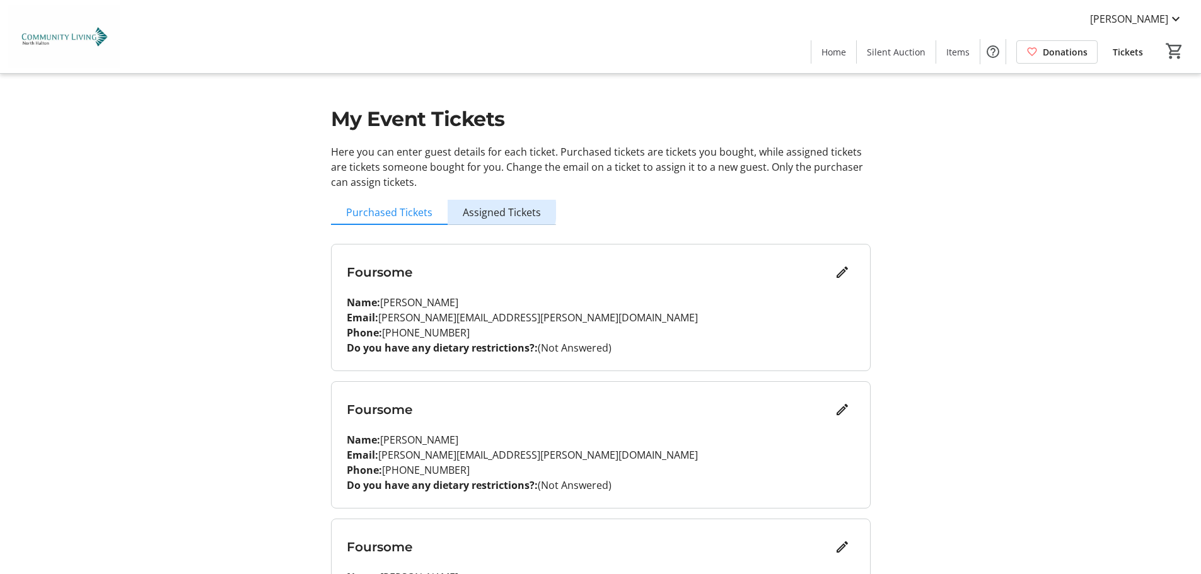
click at [499, 211] on span "Assigned Tickets" at bounding box center [502, 212] width 78 height 10
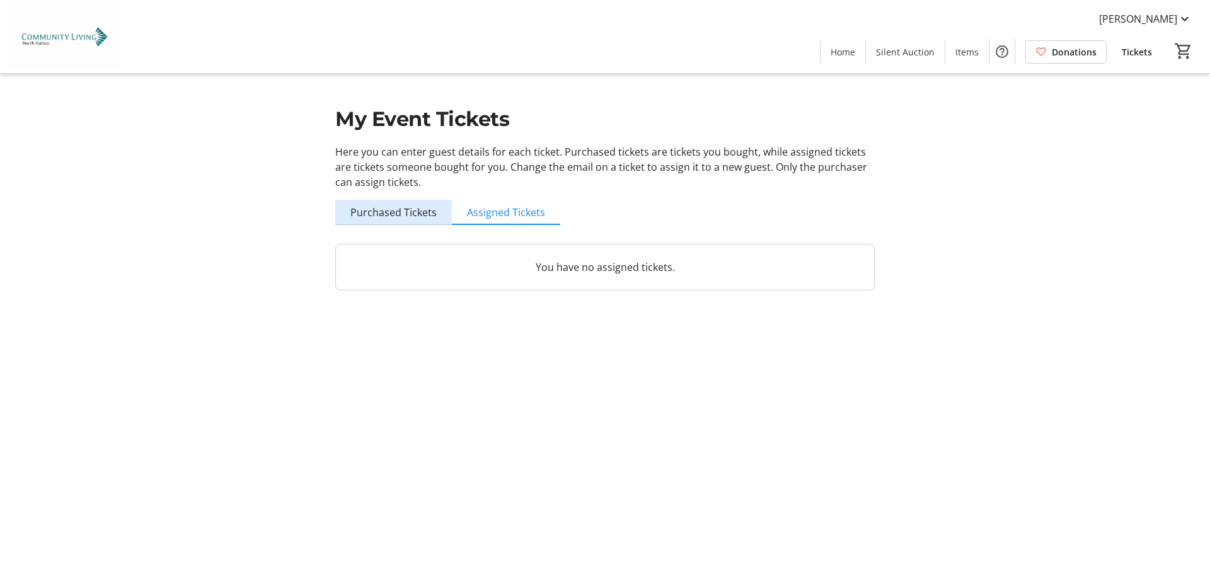
click at [408, 212] on span "Purchased Tickets" at bounding box center [393, 212] width 86 height 10
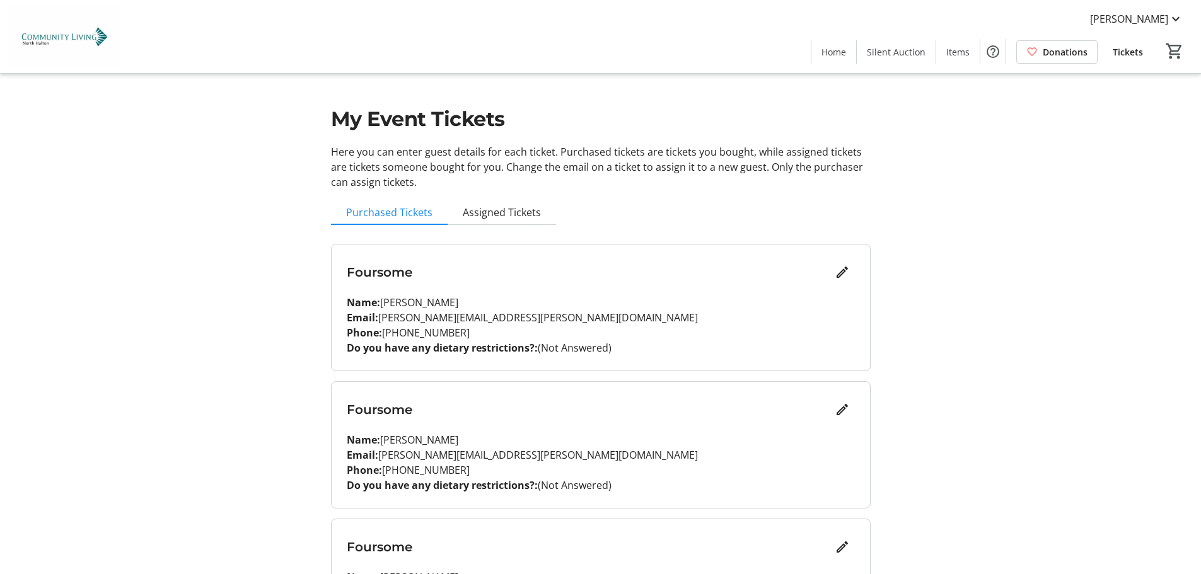
click at [491, 427] on div "Foursome Name: Darlene O'Connor Email: darlene.oconnor@cogeco.ca Phone: (905) 5…" at bounding box center [601, 445] width 538 height 126
click at [520, 454] on p "Email: darlene.oconnor@cogeco.ca" at bounding box center [601, 455] width 508 height 15
drag, startPoint x: 511, startPoint y: 454, endPoint x: 381, endPoint y: 453, distance: 129.9
click at [381, 453] on p "Email: darlene.oconnor@cogeco.ca" at bounding box center [601, 455] width 508 height 15
click at [841, 404] on mat-icon "Edit" at bounding box center [842, 409] width 15 height 15
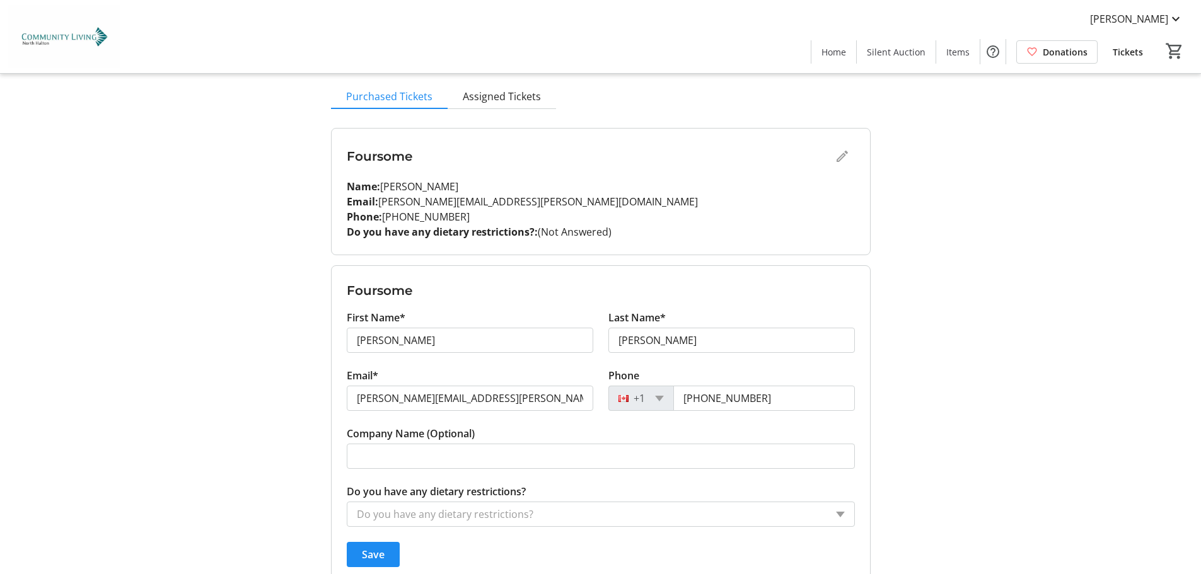
scroll to position [126, 0]
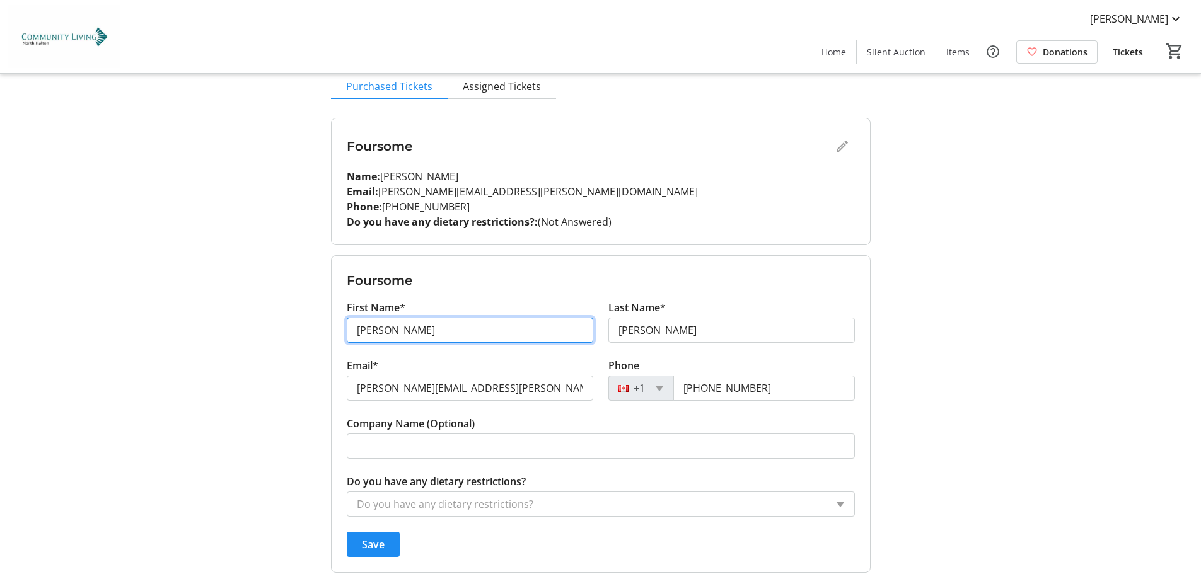
click at [397, 332] on input "Darlene" at bounding box center [470, 330] width 246 height 25
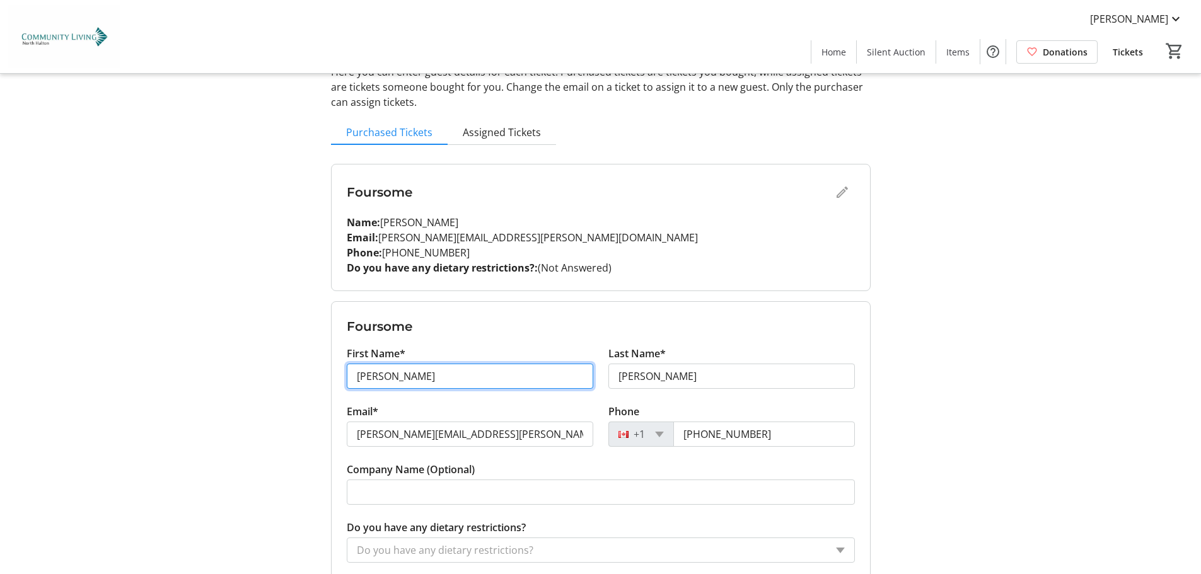
scroll to position [72, 0]
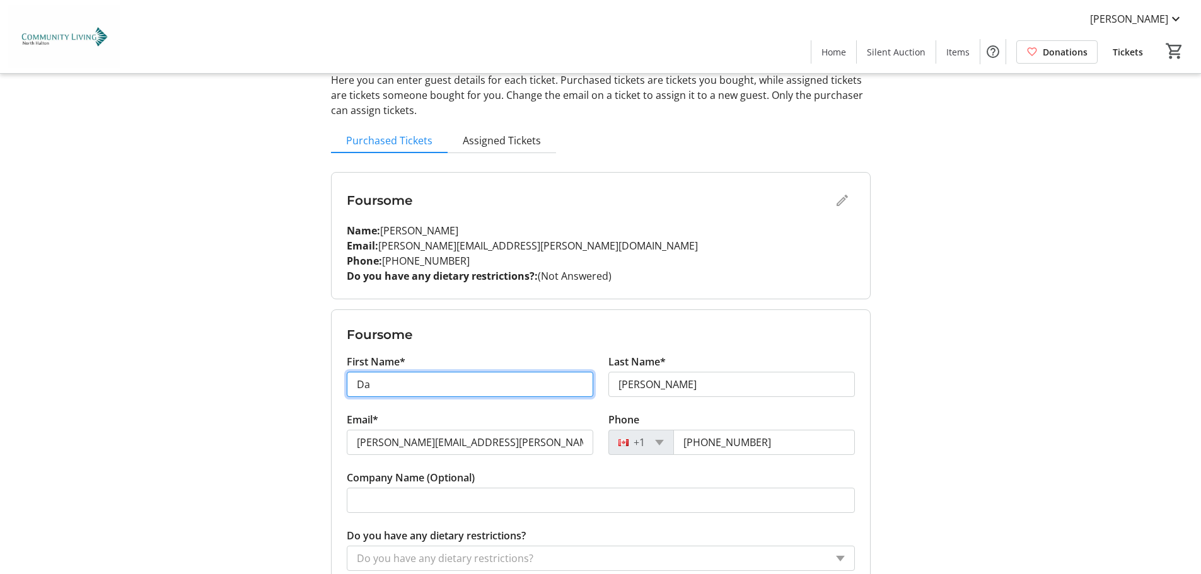
type input "D"
type input "Irene"
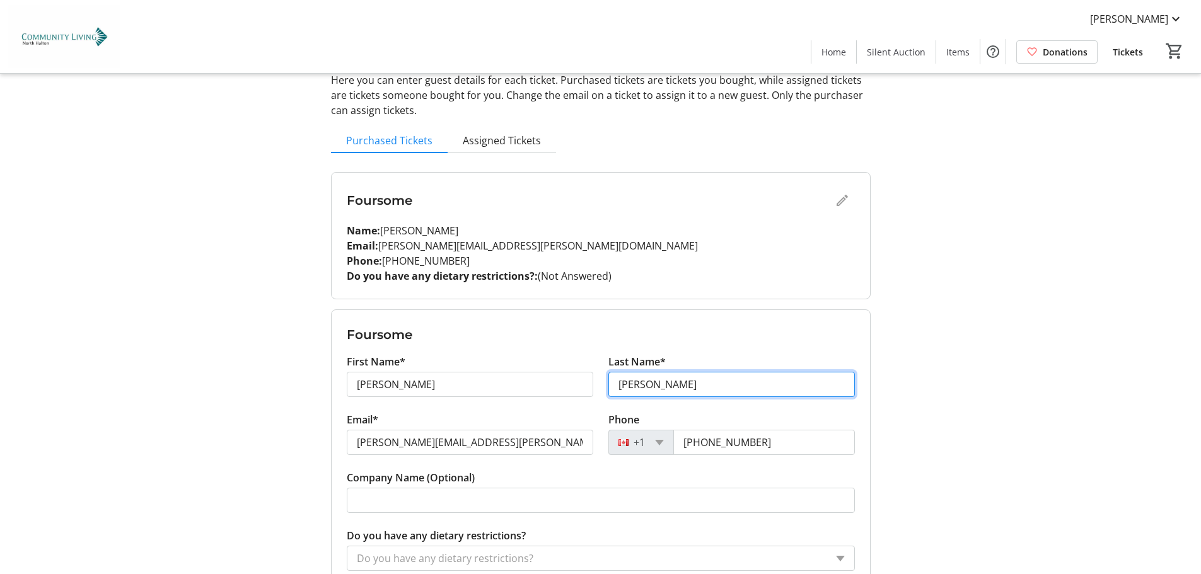
type input "Nathan"
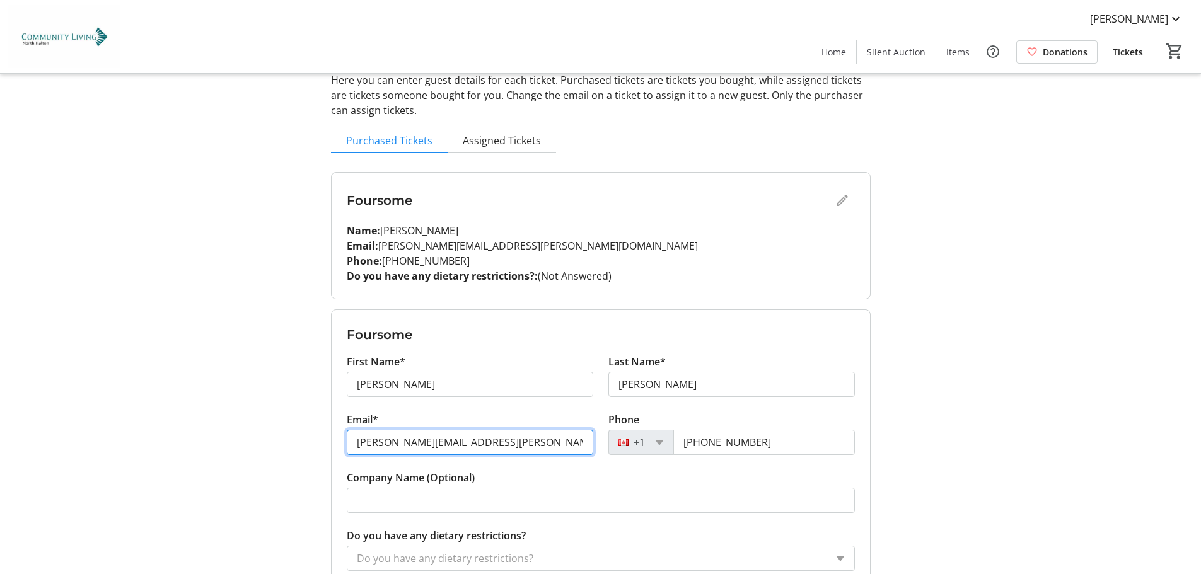
drag, startPoint x: 493, startPoint y: 441, endPoint x: 311, endPoint y: 430, distance: 181.9
click at [311, 430] on div "My Event Tickets Here you can enter guest details for each ticket. Purchased ti…" at bounding box center [601, 440] width 832 height 1024
type input "[PERSON_NAME][EMAIL_ADDRESS][PERSON_NAME][DOMAIN_NAME]"
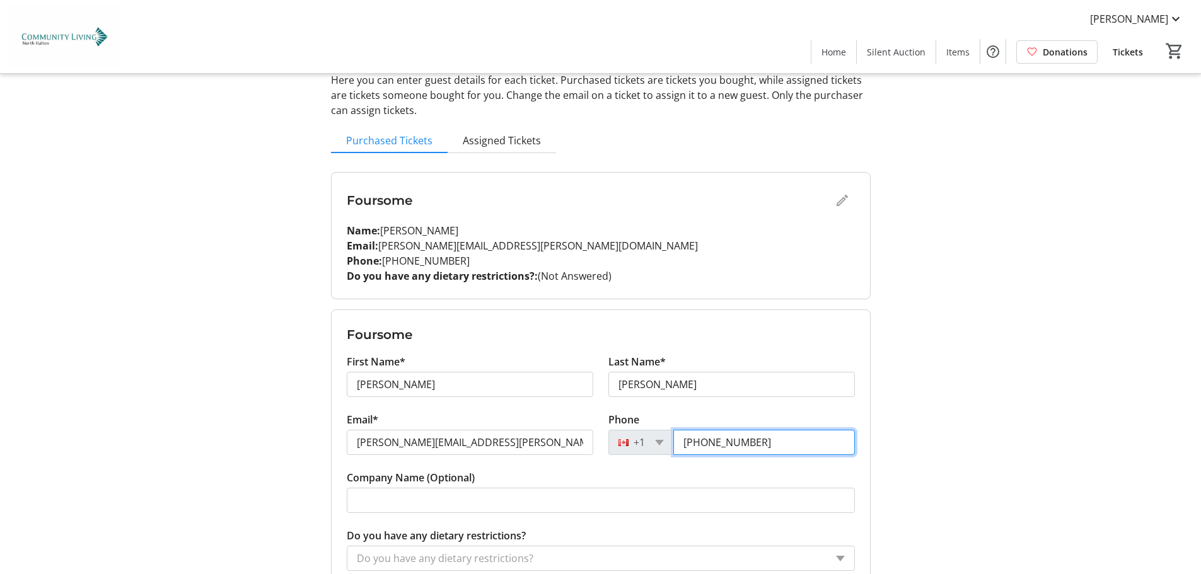
drag, startPoint x: 767, startPoint y: 439, endPoint x: 604, endPoint y: 424, distance: 164.0
click at [604, 424] on div "Phone +1 (905) 599-1269" at bounding box center [732, 441] width 262 height 58
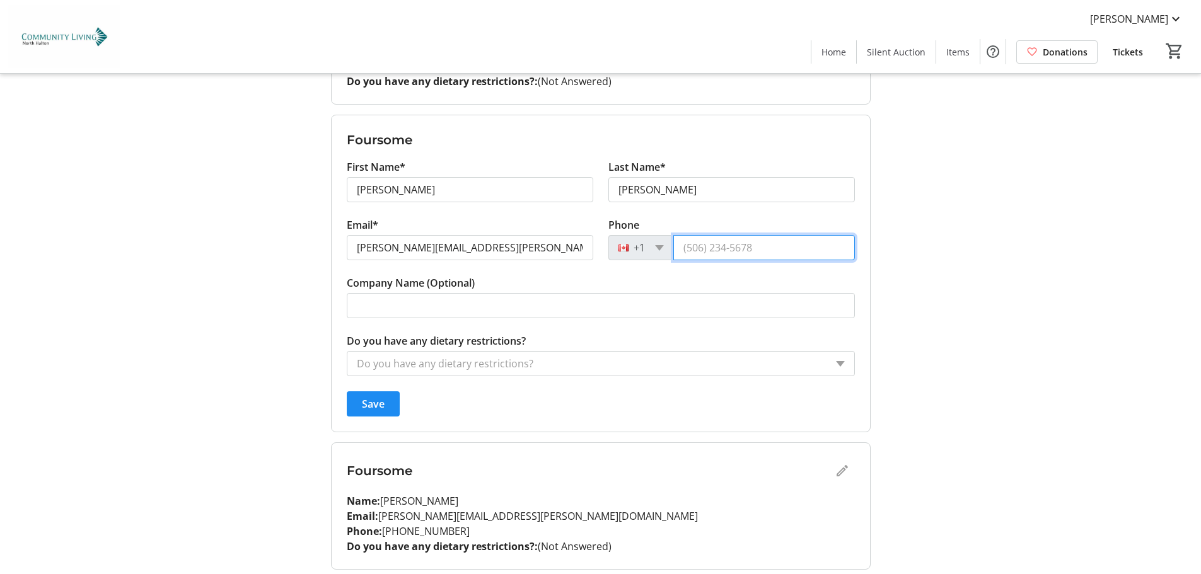
scroll to position [324, 0]
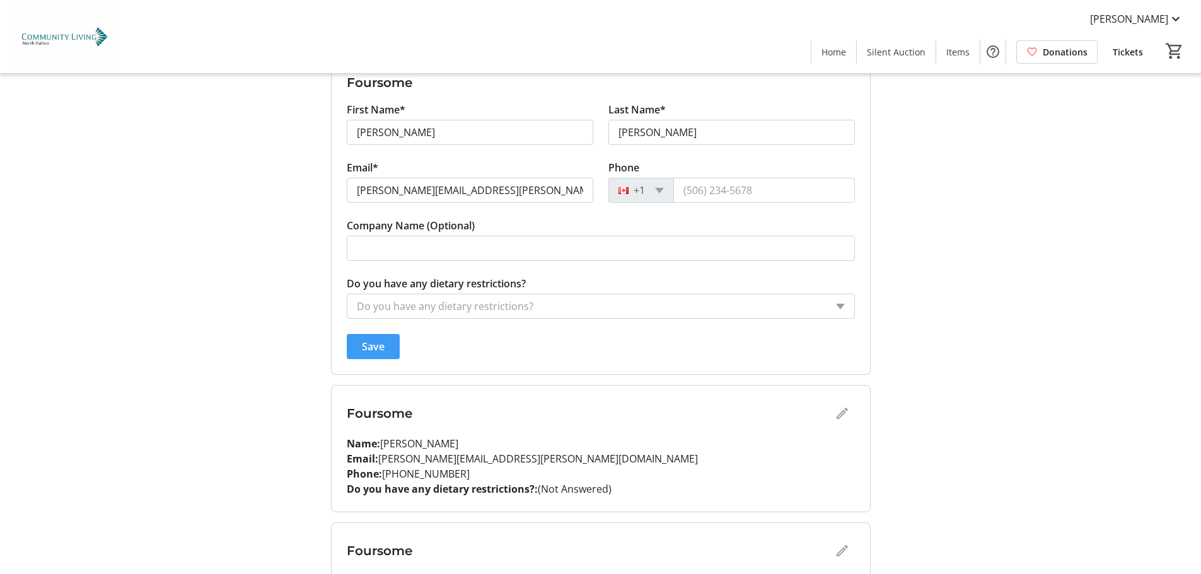
click at [366, 350] on span "Save" at bounding box center [373, 346] width 23 height 15
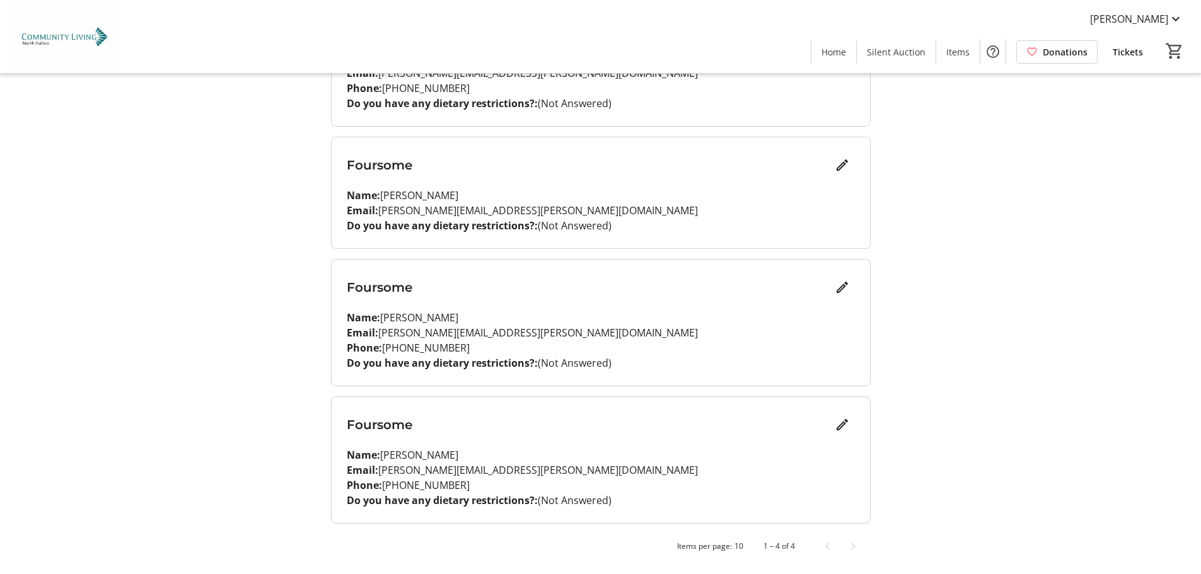
scroll to position [245, 0]
click at [842, 284] on mat-icon "Edit" at bounding box center [842, 287] width 15 height 15
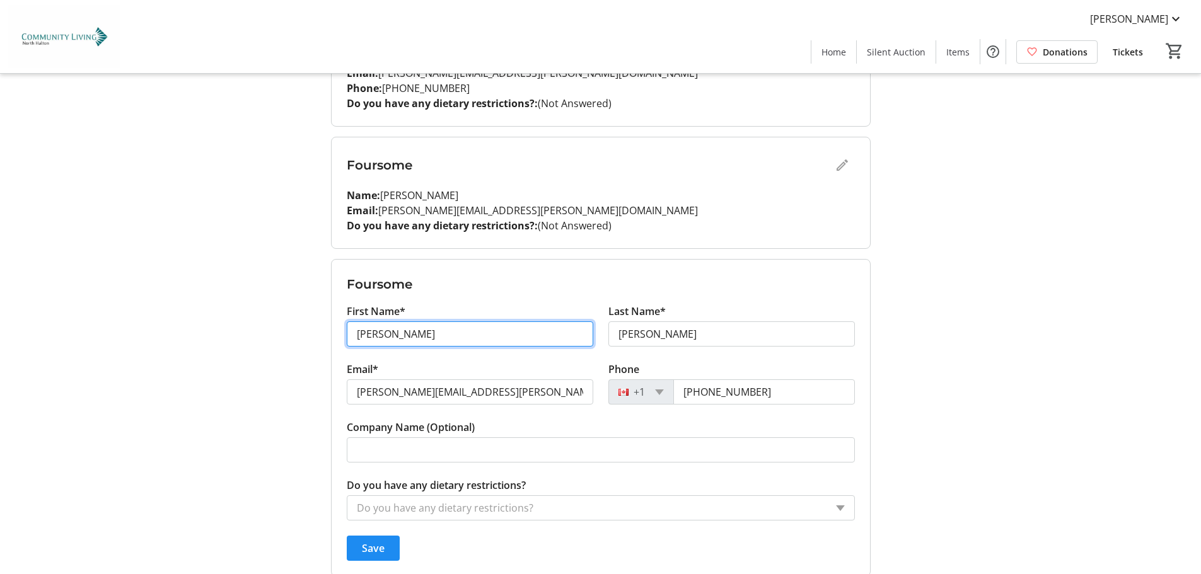
click at [413, 337] on input "Darlene" at bounding box center [470, 333] width 246 height 25
type input "D"
type input "Linda"
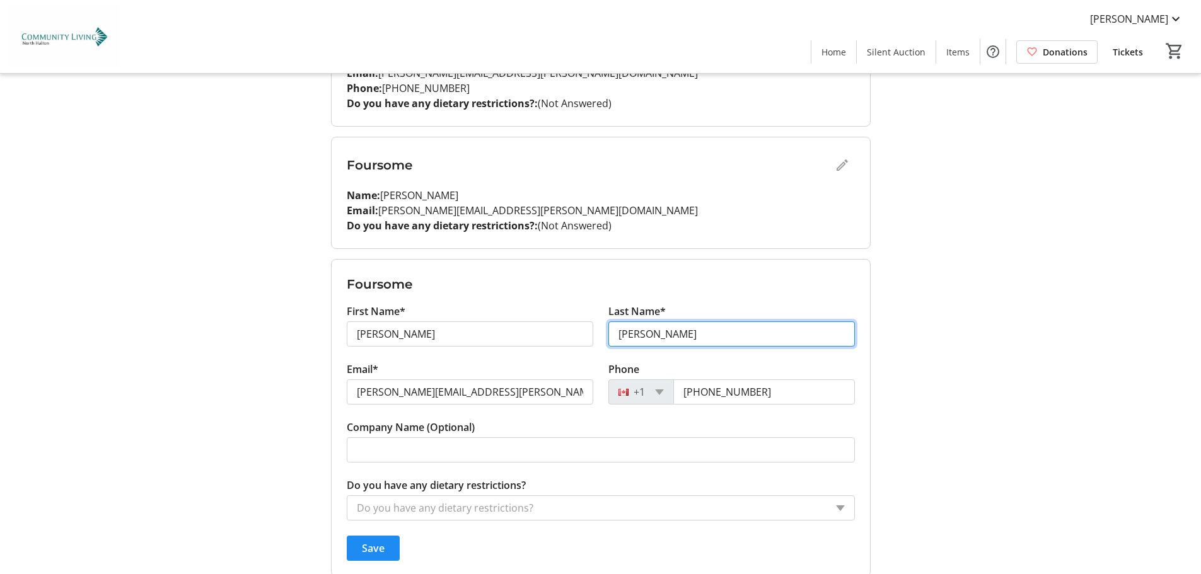
type input "Budd"
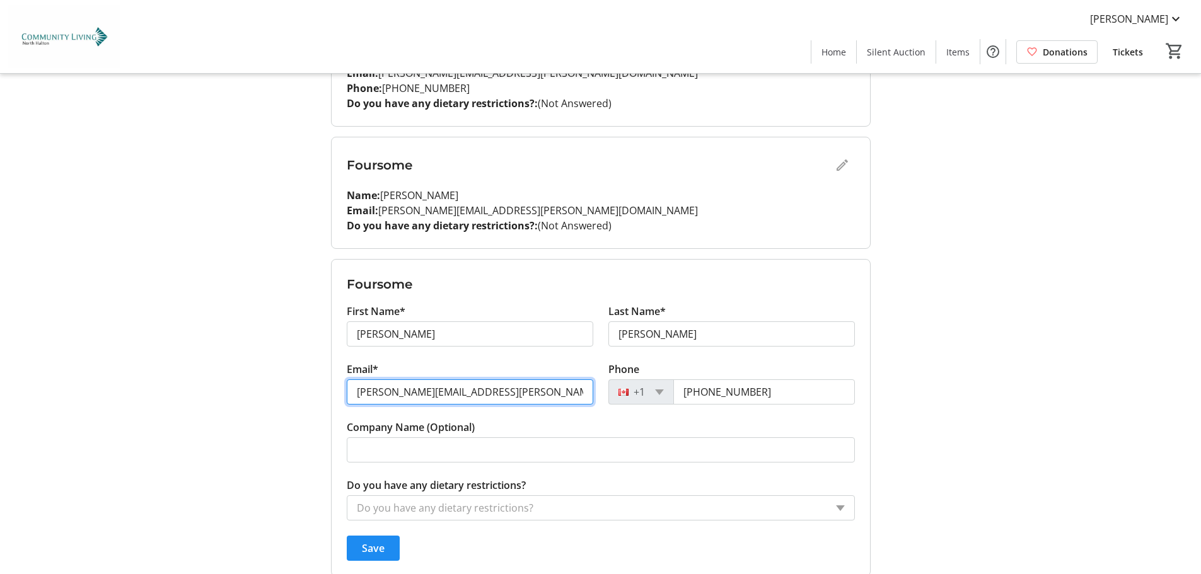
click at [506, 393] on input "[PERSON_NAME][EMAIL_ADDRESS][PERSON_NAME][DOMAIN_NAME]" at bounding box center [470, 391] width 246 height 25
type input "d"
type input "[EMAIL_ADDRESS][DOMAIN_NAME]"
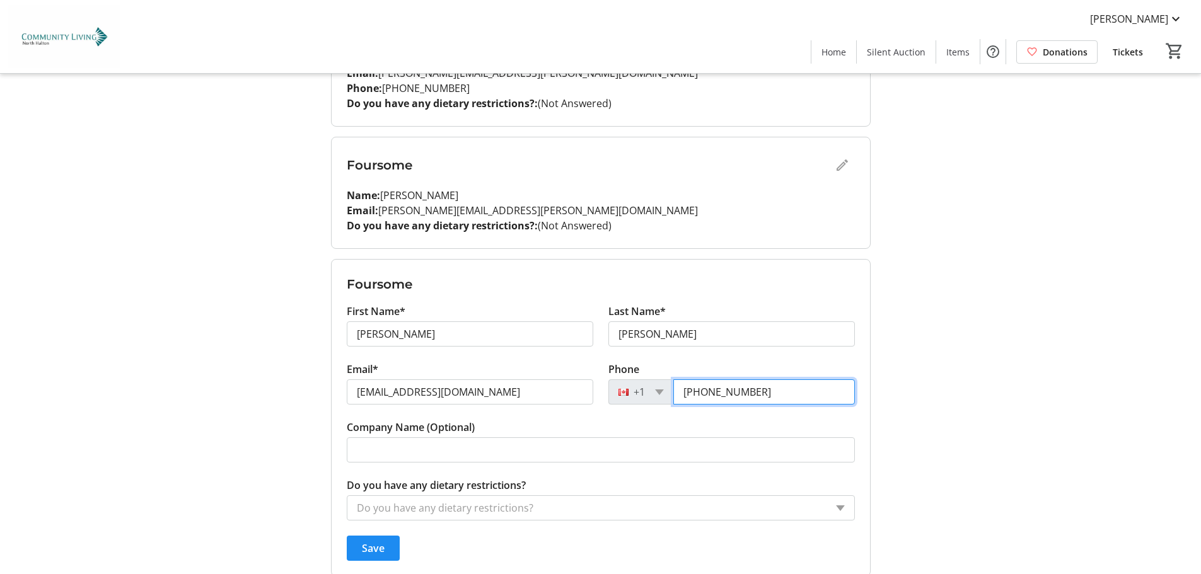
drag, startPoint x: 773, startPoint y: 391, endPoint x: 661, endPoint y: 418, distance: 115.4
click at [661, 418] on tr-form-field "Phone +1 (905) 599-1269" at bounding box center [731, 391] width 246 height 58
click at [381, 549] on span "Save" at bounding box center [373, 548] width 23 height 15
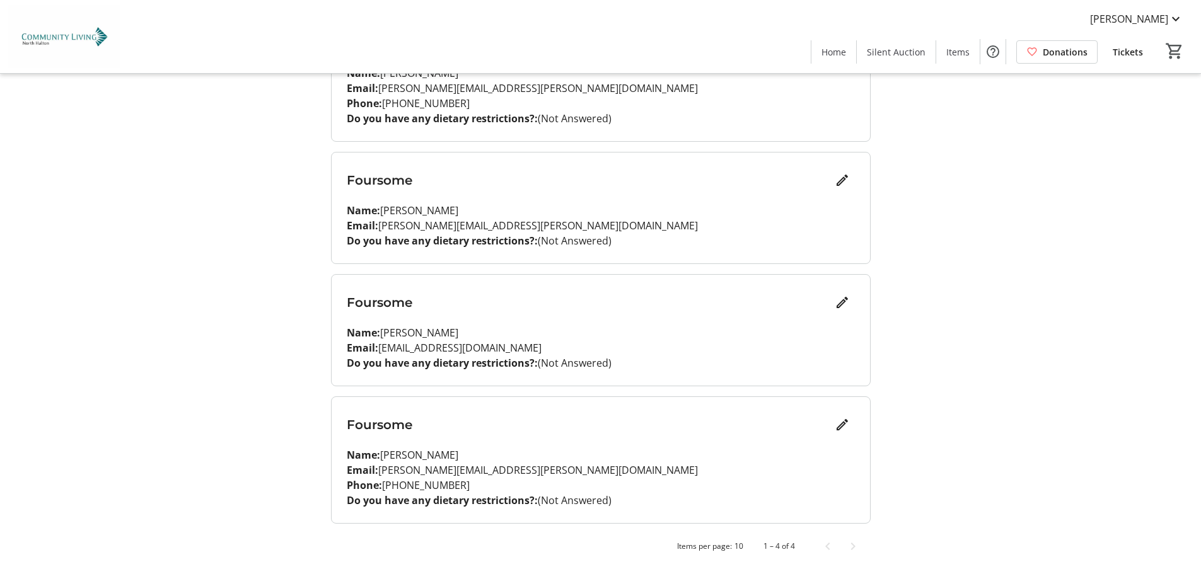
scroll to position [229, 0]
click at [846, 419] on mat-icon "Edit" at bounding box center [842, 424] width 15 height 15
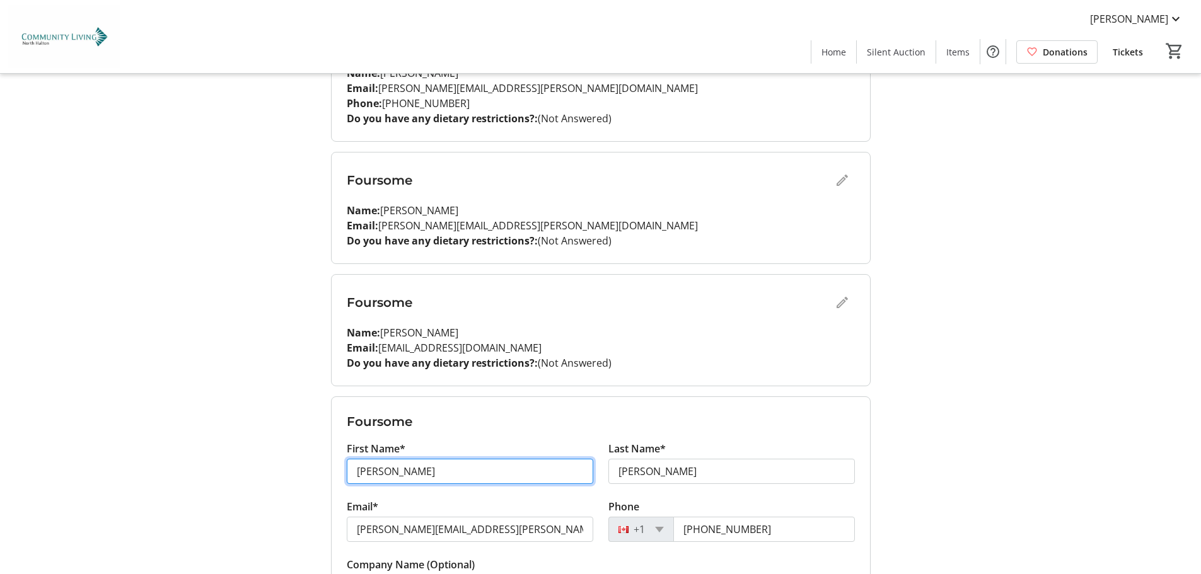
click at [460, 476] on input "Darlene" at bounding box center [470, 471] width 246 height 25
type input "D"
type input "Shay"
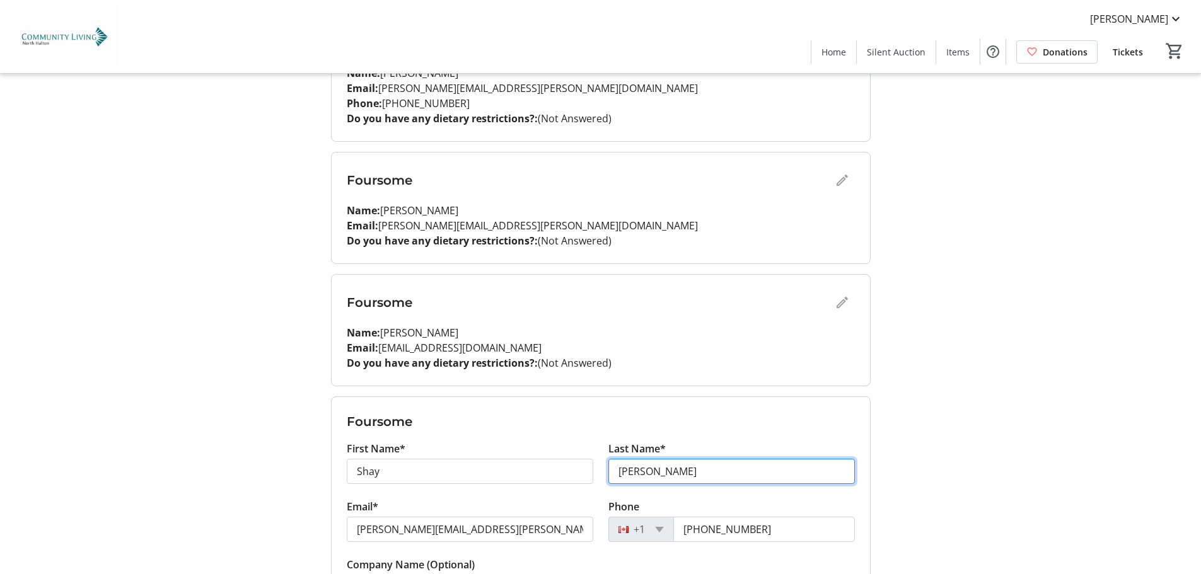
type input "Fennema"
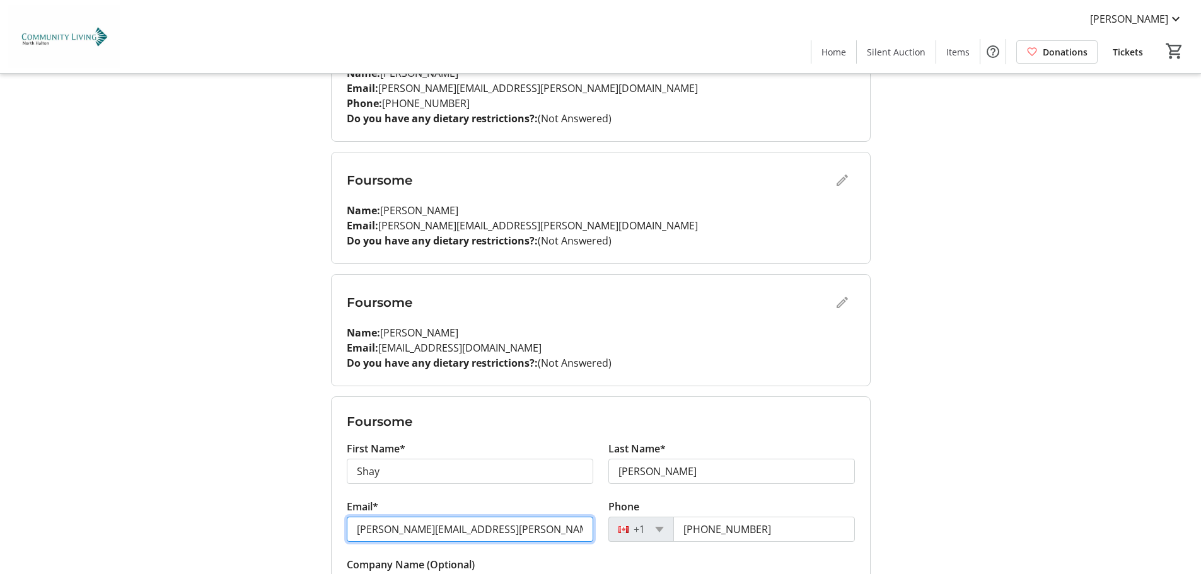
drag, startPoint x: 506, startPoint y: 530, endPoint x: 200, endPoint y: 564, distance: 308.2
click at [200, 564] on div "My Event Tickets Here you can enter guest details for each ticket. Purchased ti…" at bounding box center [601, 268] width 832 height 994
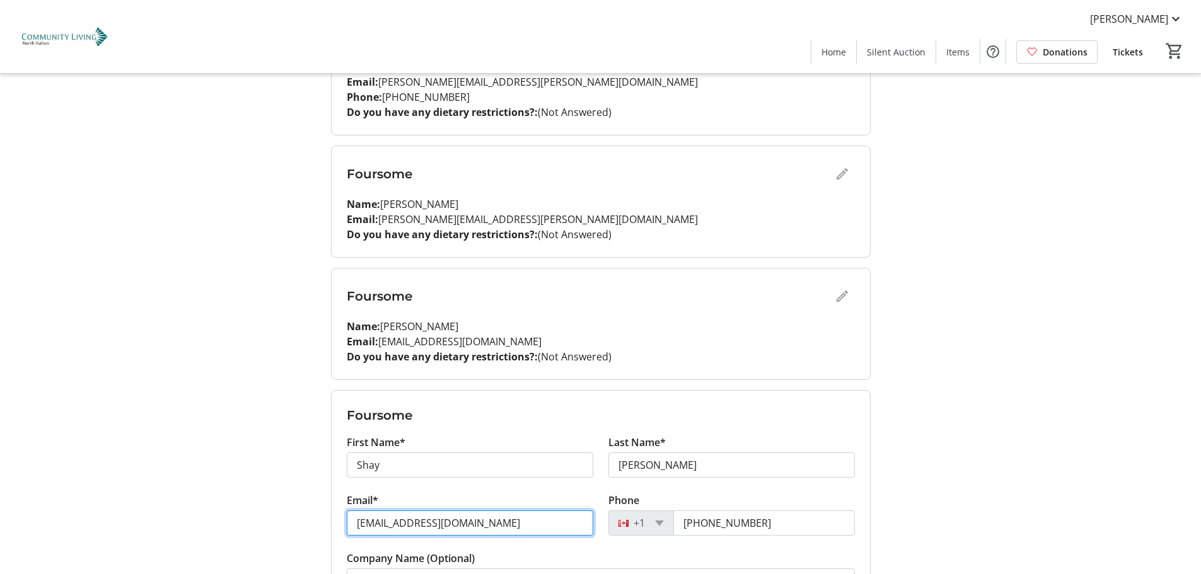
type input "[EMAIL_ADDRESS][DOMAIN_NAME]"
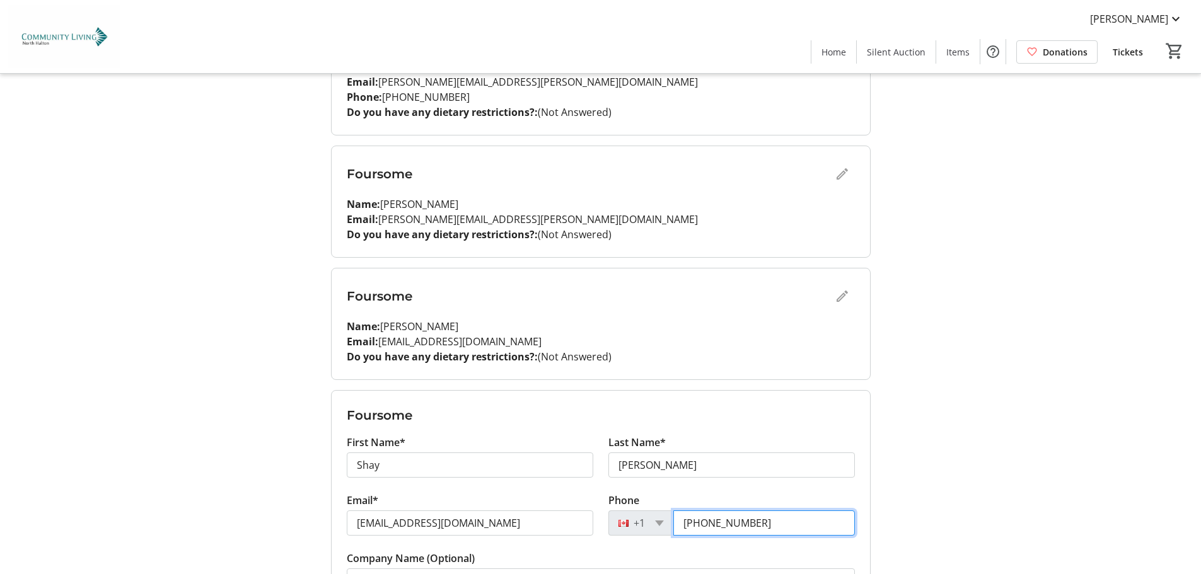
drag, startPoint x: 770, startPoint y: 517, endPoint x: 637, endPoint y: 524, distance: 133.9
click at [637, 524] on div "+1 (905) 599-1269" at bounding box center [731, 523] width 246 height 25
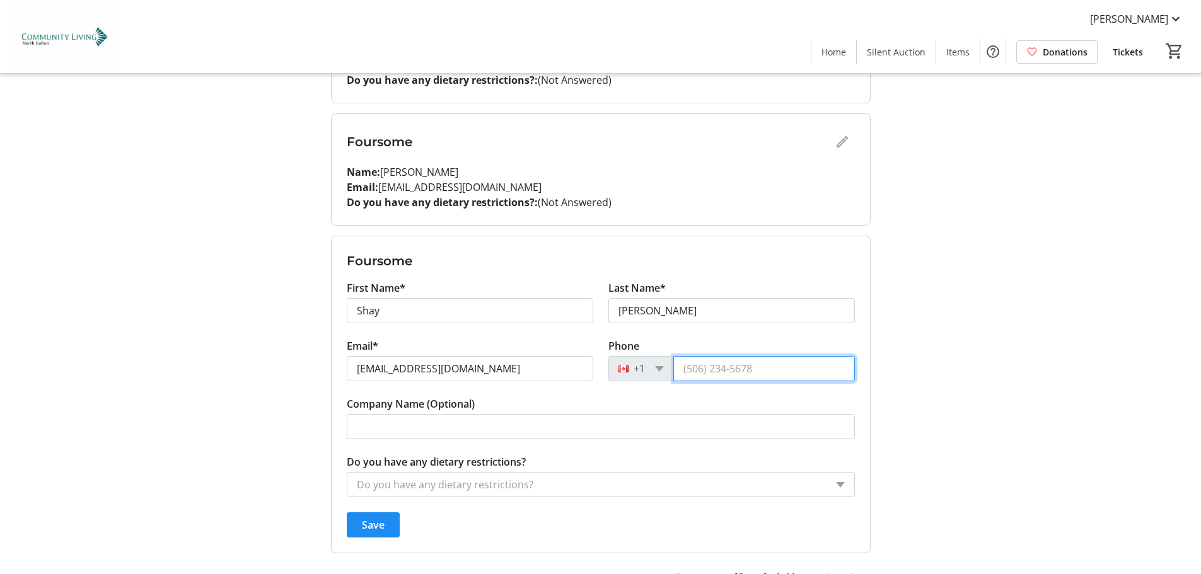
scroll to position [420, 0]
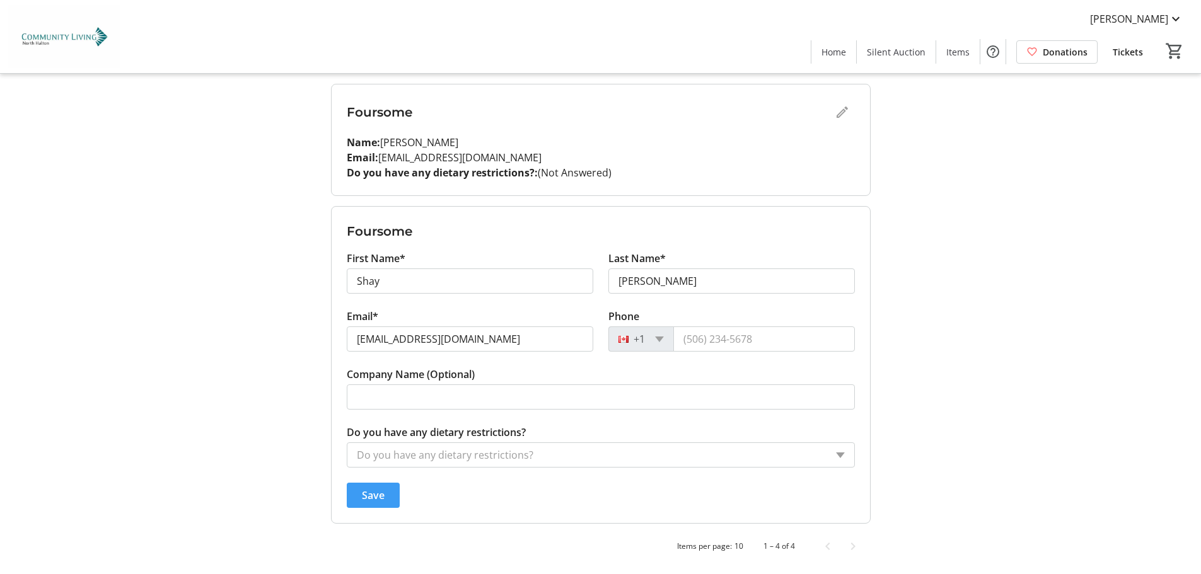
click at [374, 495] on span "Save" at bounding box center [373, 495] width 23 height 15
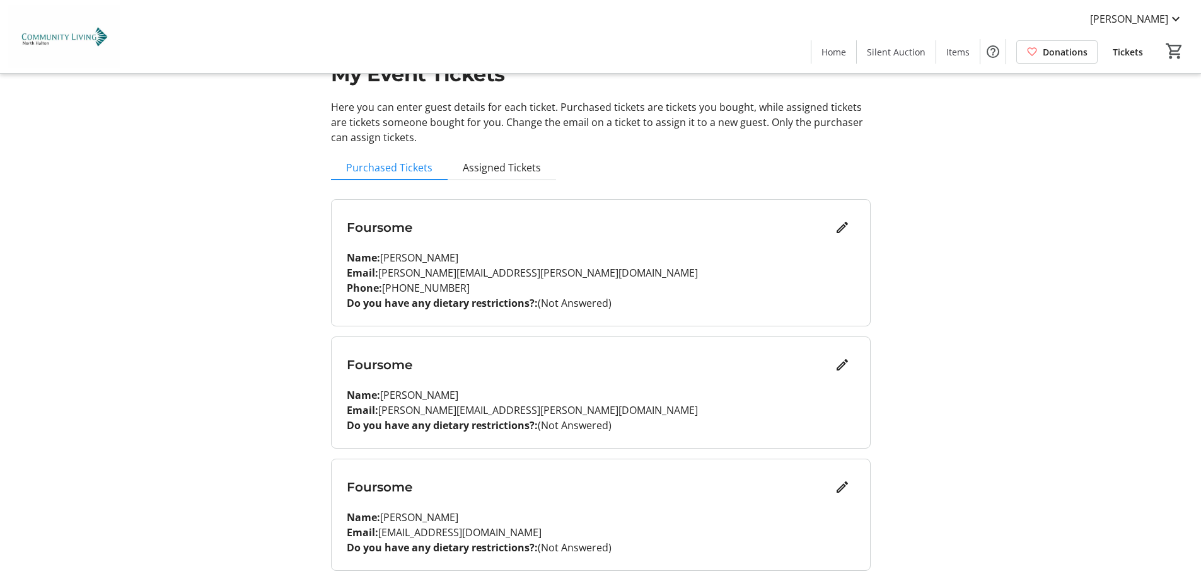
scroll to position [0, 0]
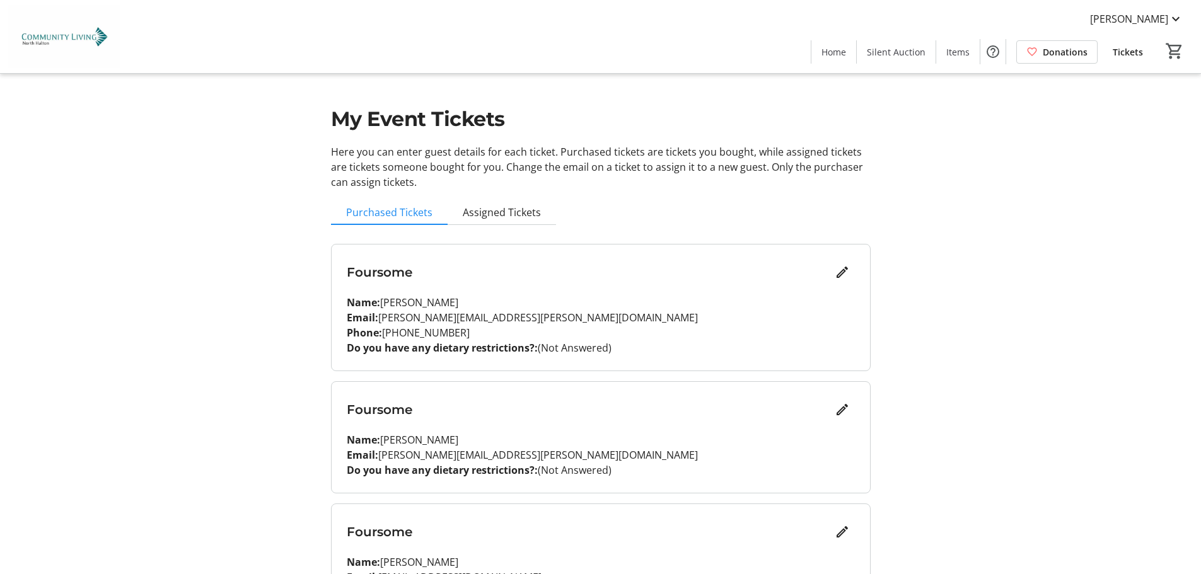
click at [615, 348] on p "Do you have any dietary restrictions?: (Not Answered)" at bounding box center [601, 347] width 508 height 15
click at [838, 270] on mat-icon "Edit" at bounding box center [842, 272] width 15 height 15
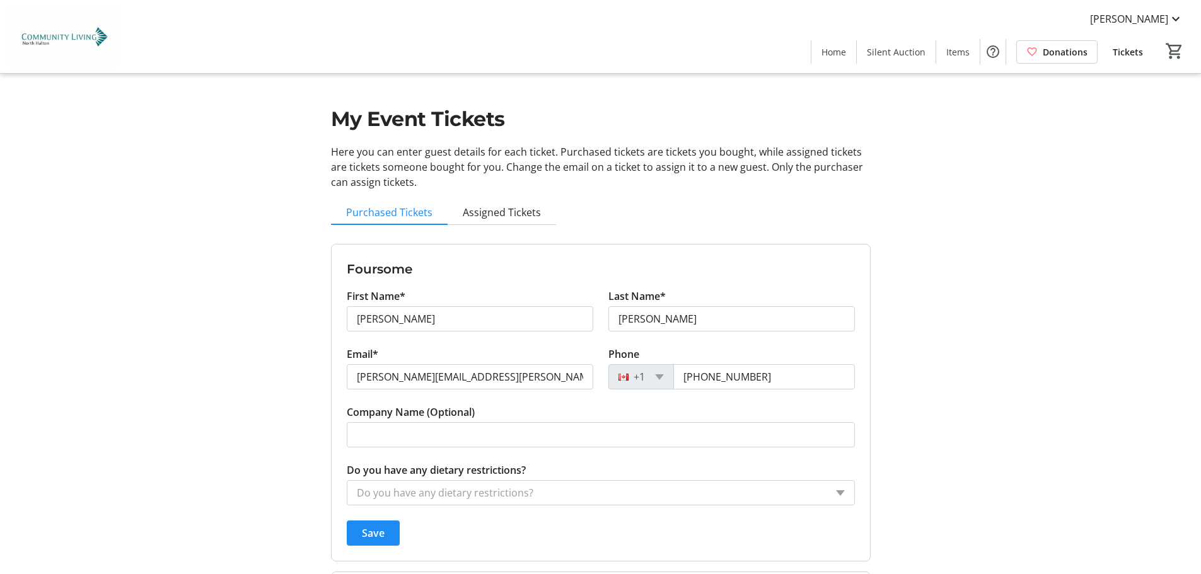
click at [405, 485] on input "Do you have any dietary restrictions?" at bounding box center [591, 492] width 469 height 15
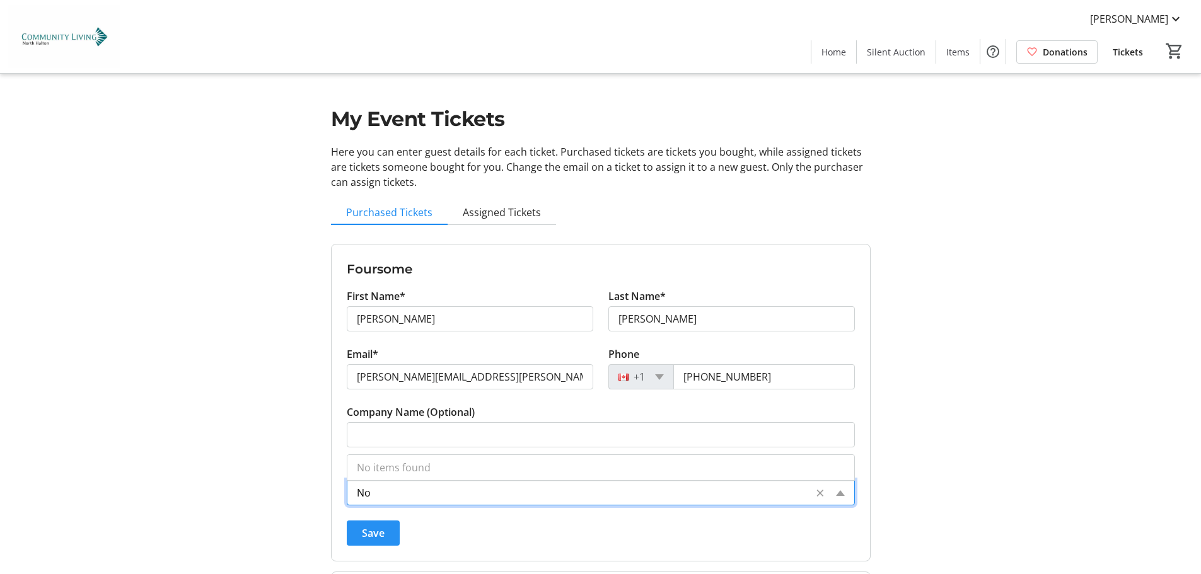
type input "No"
click at [373, 530] on span "Save" at bounding box center [373, 533] width 23 height 15
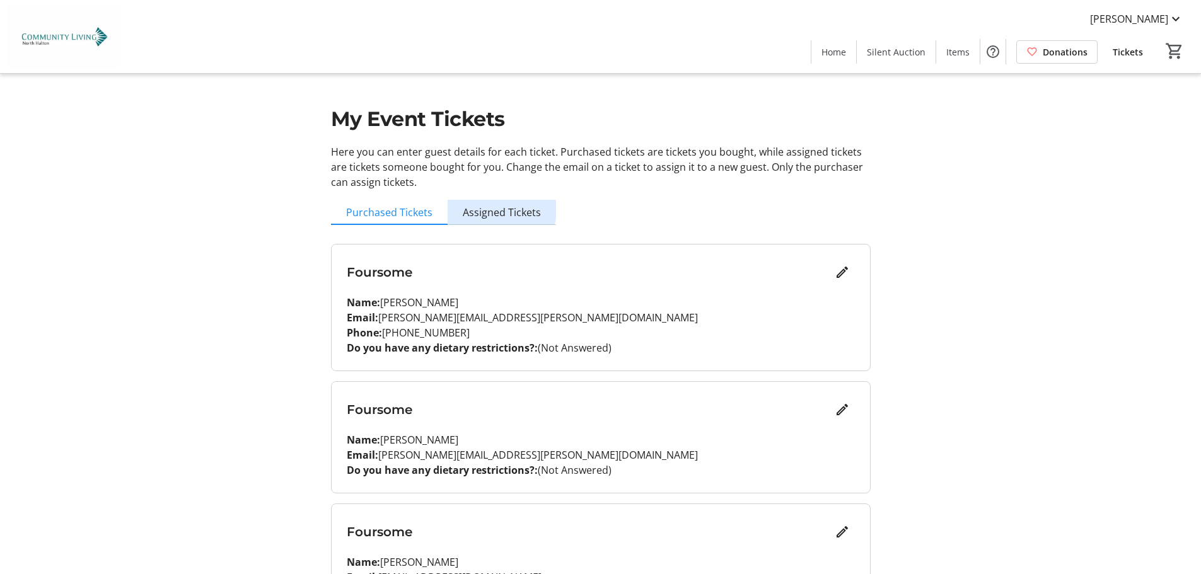
click at [497, 209] on span "Assigned Tickets" at bounding box center [502, 212] width 78 height 10
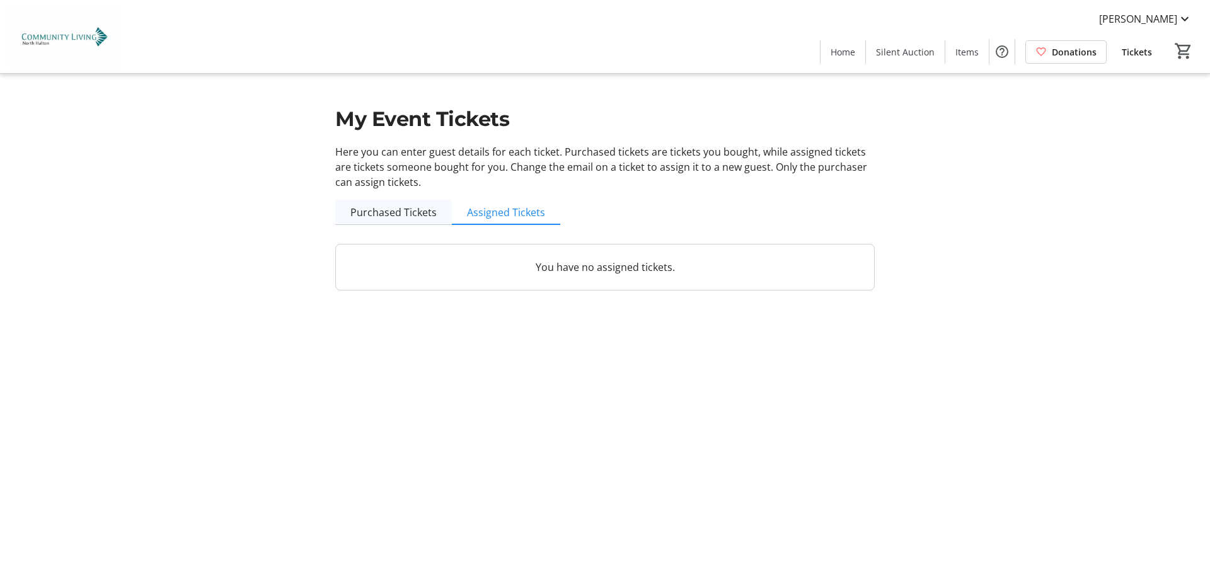
click at [403, 207] on span "Purchased Tickets" at bounding box center [393, 212] width 86 height 10
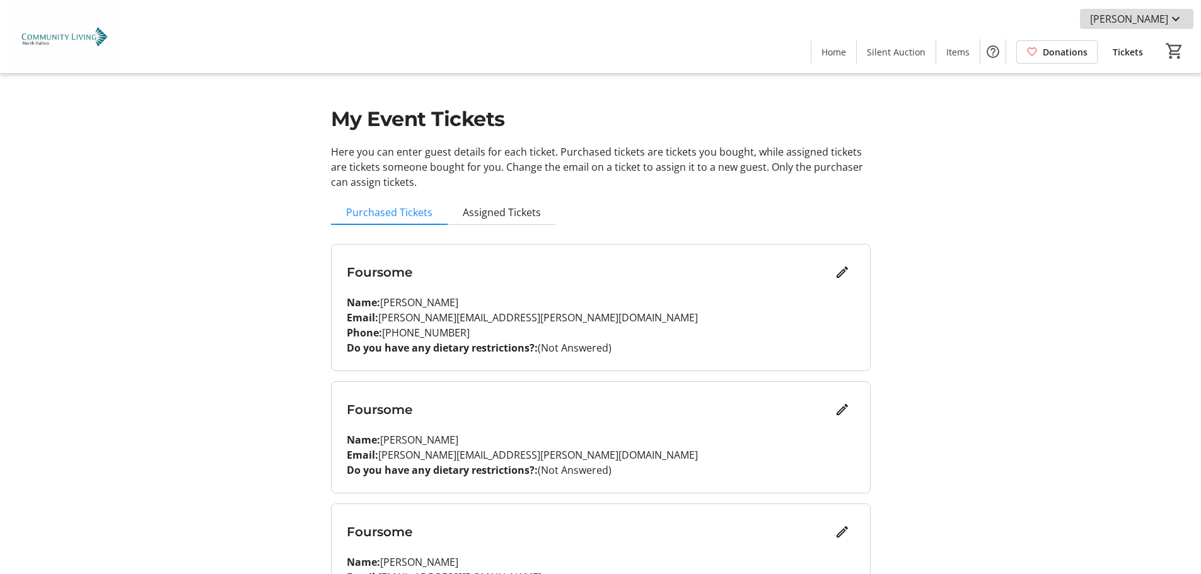
click at [1132, 16] on span "[PERSON_NAME]" at bounding box center [1129, 18] width 78 height 15
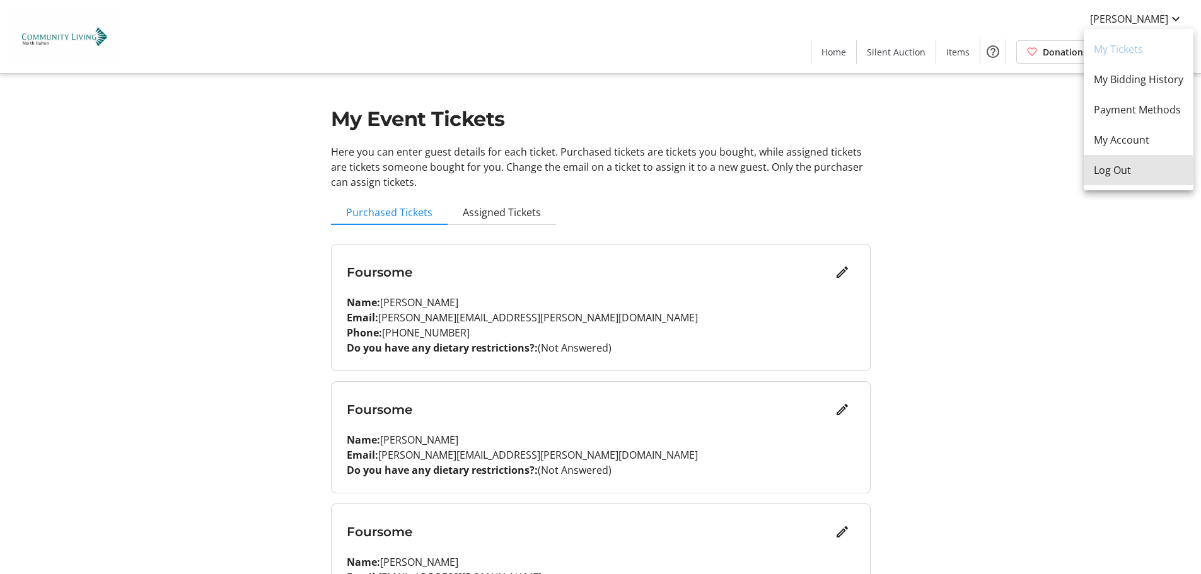
drag, startPoint x: 1109, startPoint y: 171, endPoint x: 796, endPoint y: 219, distance: 316.9
click at [1085, 188] on div "My Tickets My Bidding History Payment Methods My Account Log Out" at bounding box center [1139, 109] width 110 height 161
